Goal: Task Accomplishment & Management: Use online tool/utility

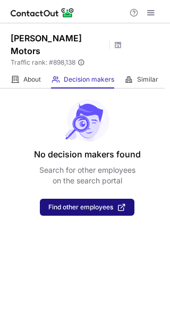
click at [92, 202] on button "Find other employees" at bounding box center [87, 207] width 94 height 17
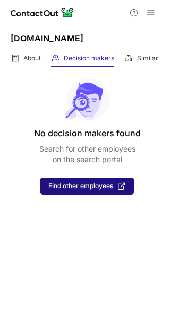
click at [98, 184] on span "Find other employees" at bounding box center [80, 185] width 65 height 7
